Goal: Navigation & Orientation: Find specific page/section

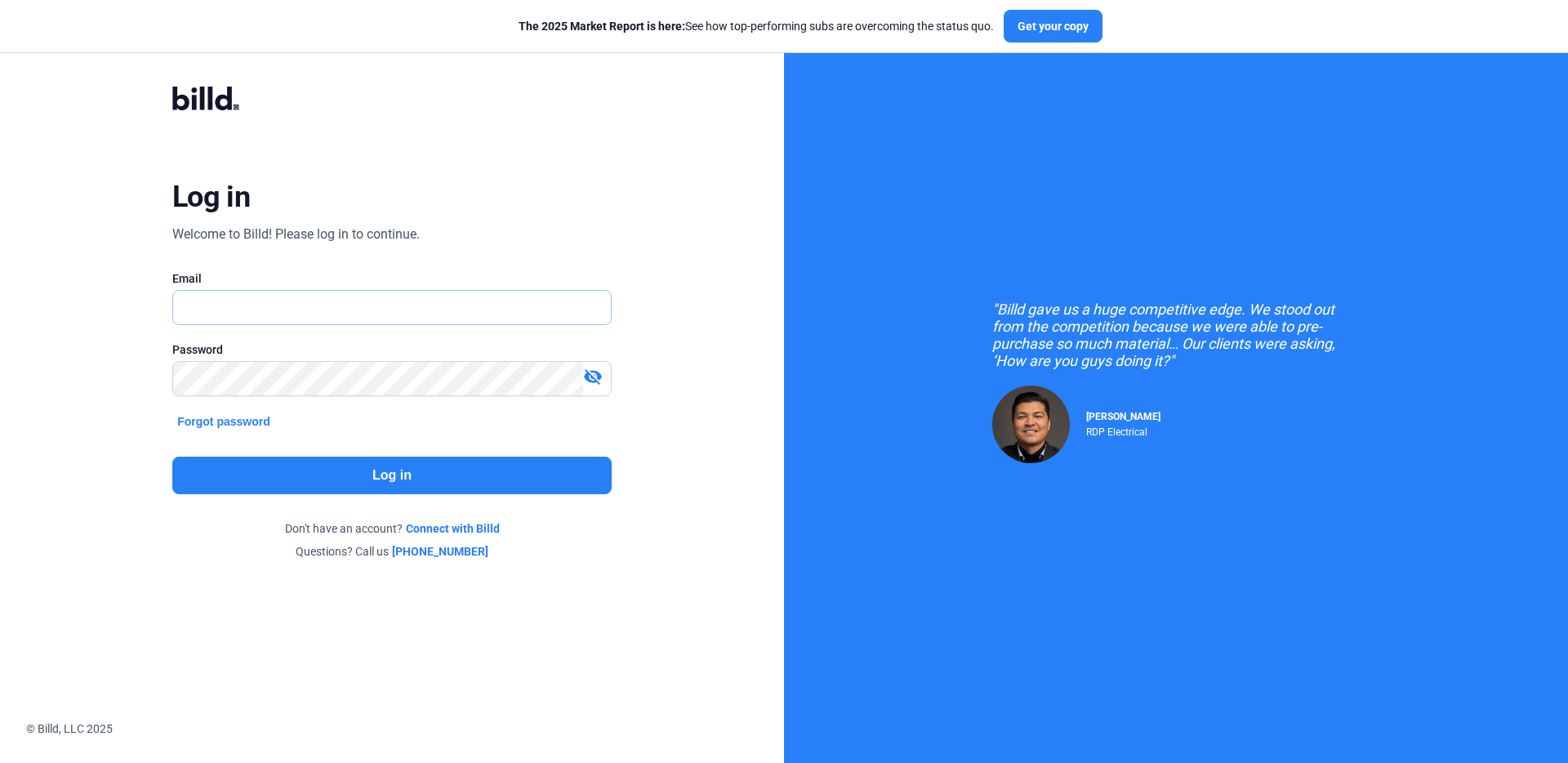
type input "[PERSON_NAME][EMAIL_ADDRESS][DOMAIN_NAME]"
click at [437, 469] on button "Log in" at bounding box center [392, 476] width 440 height 38
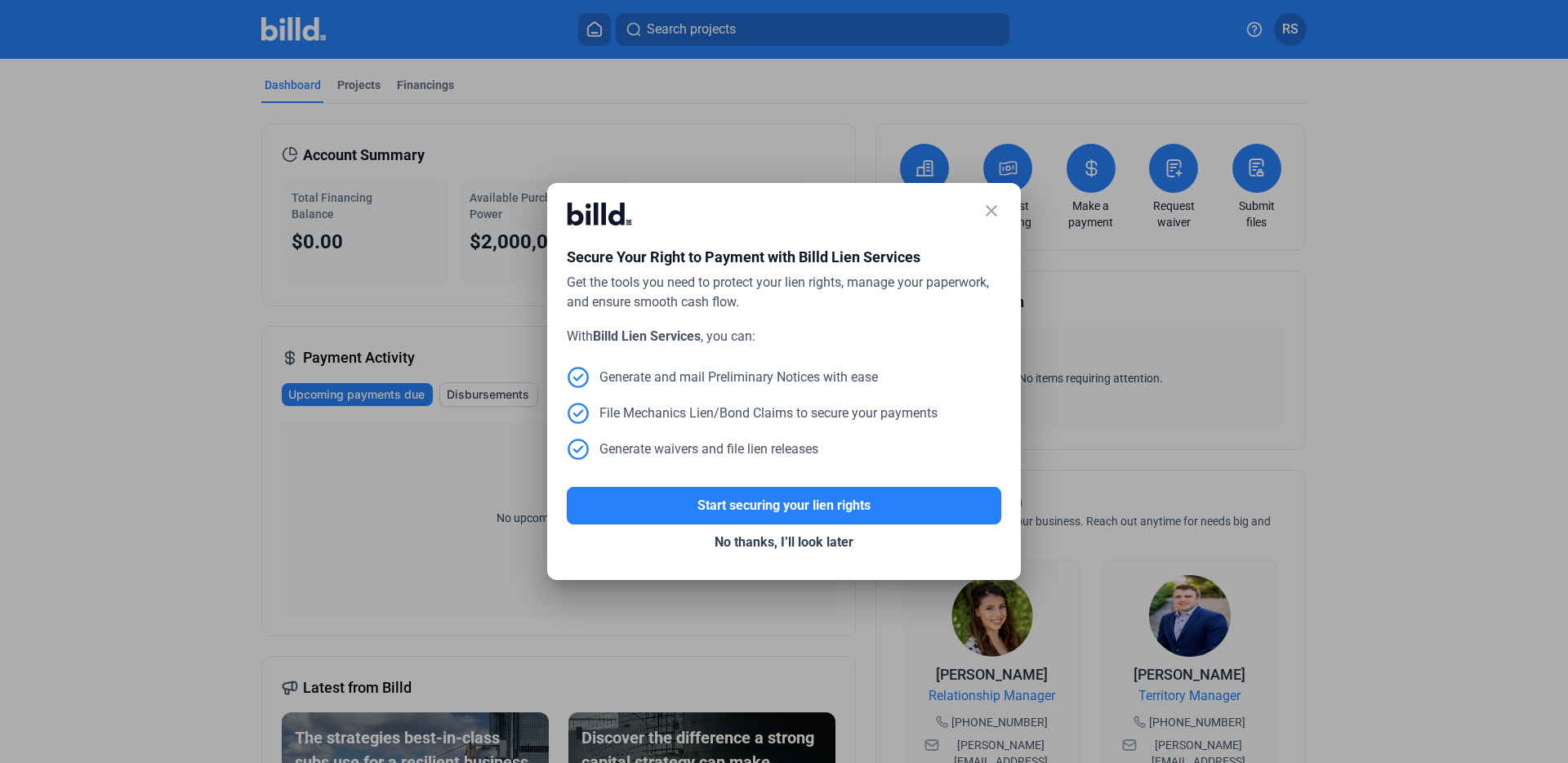
click at [991, 209] on mat-icon "close" at bounding box center [992, 211] width 20 height 20
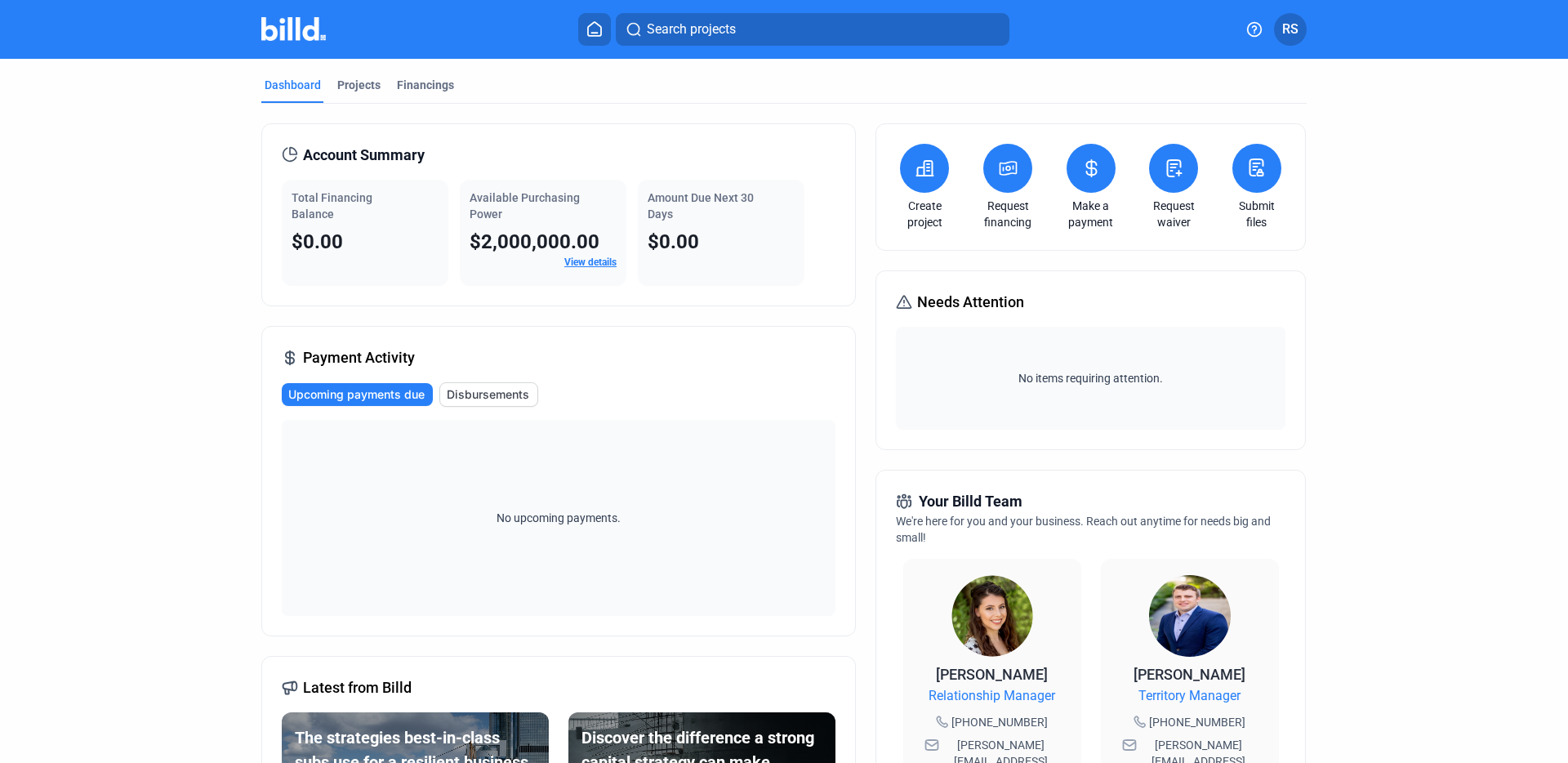
click at [61, 299] on div "Dashboard Projects Financings Account Summary Total Financing Balance $0.00 Ava…" at bounding box center [784, 615] width 1568 height 1114
